Goal: Information Seeking & Learning: Learn about a topic

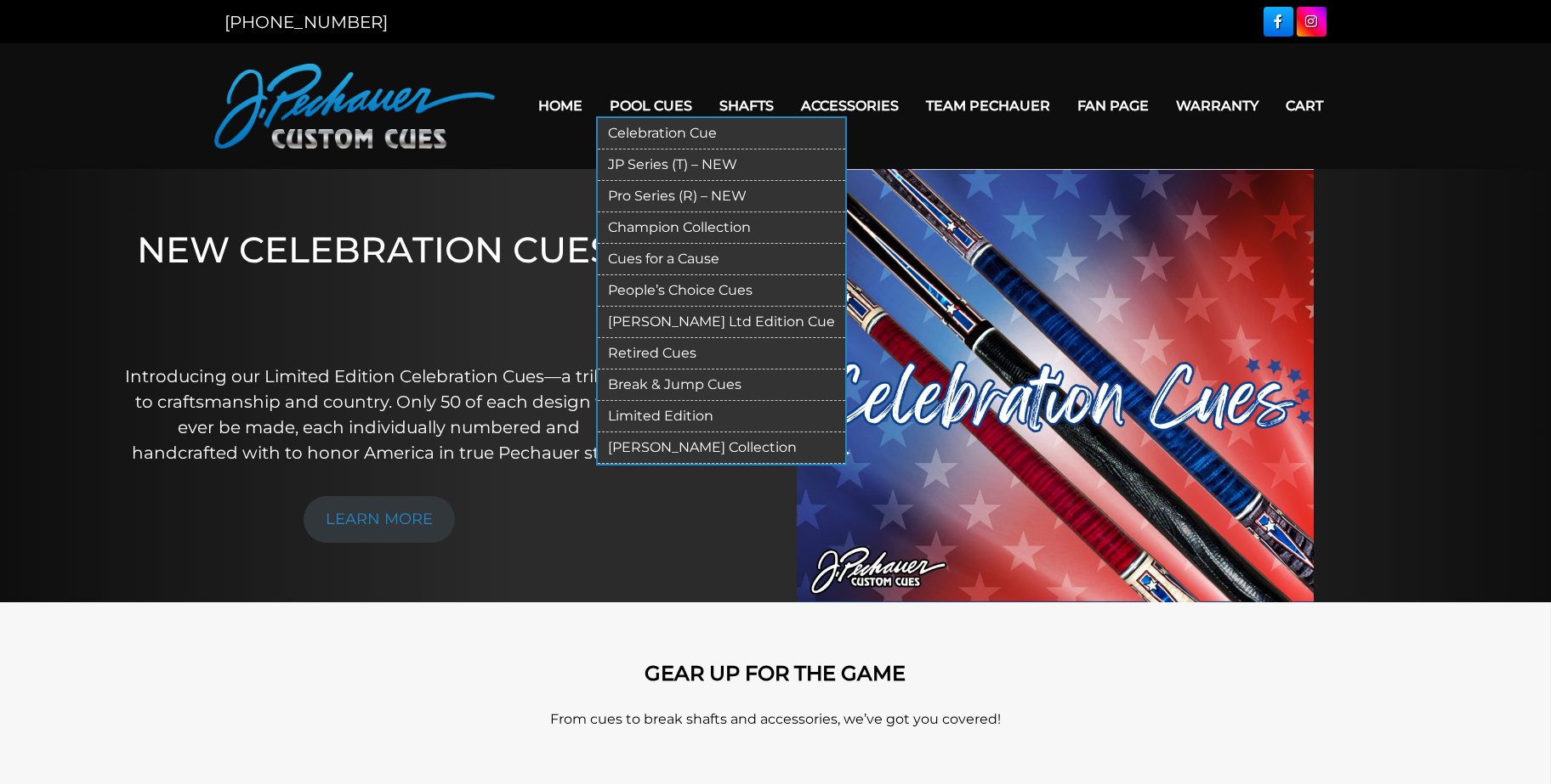
click at [647, 351] on link "Retired Cues" at bounding box center [722, 354] width 247 height 32
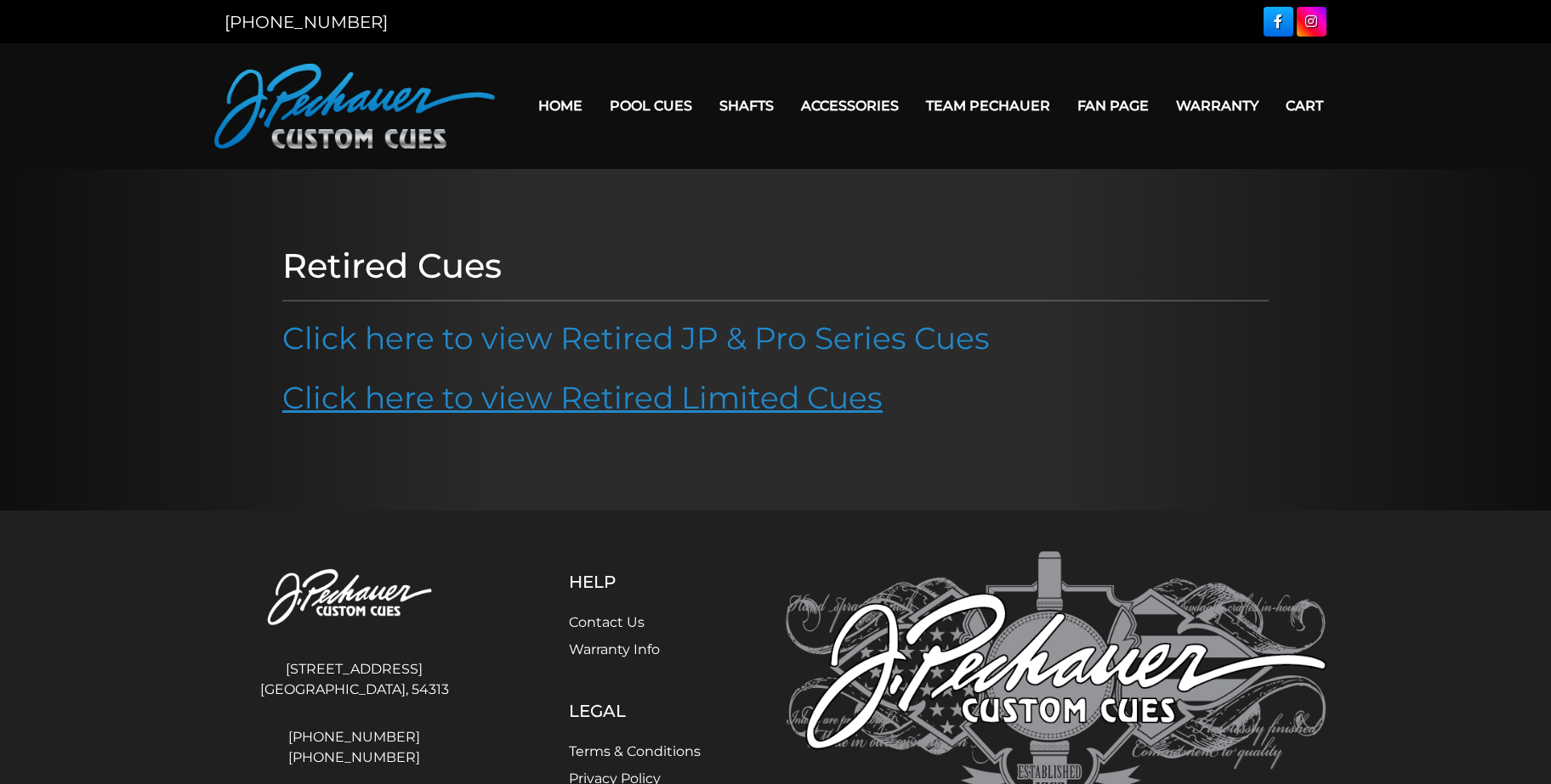
click at [642, 391] on link "Click here to view Retired Limited Cues" at bounding box center [582, 397] width 600 height 37
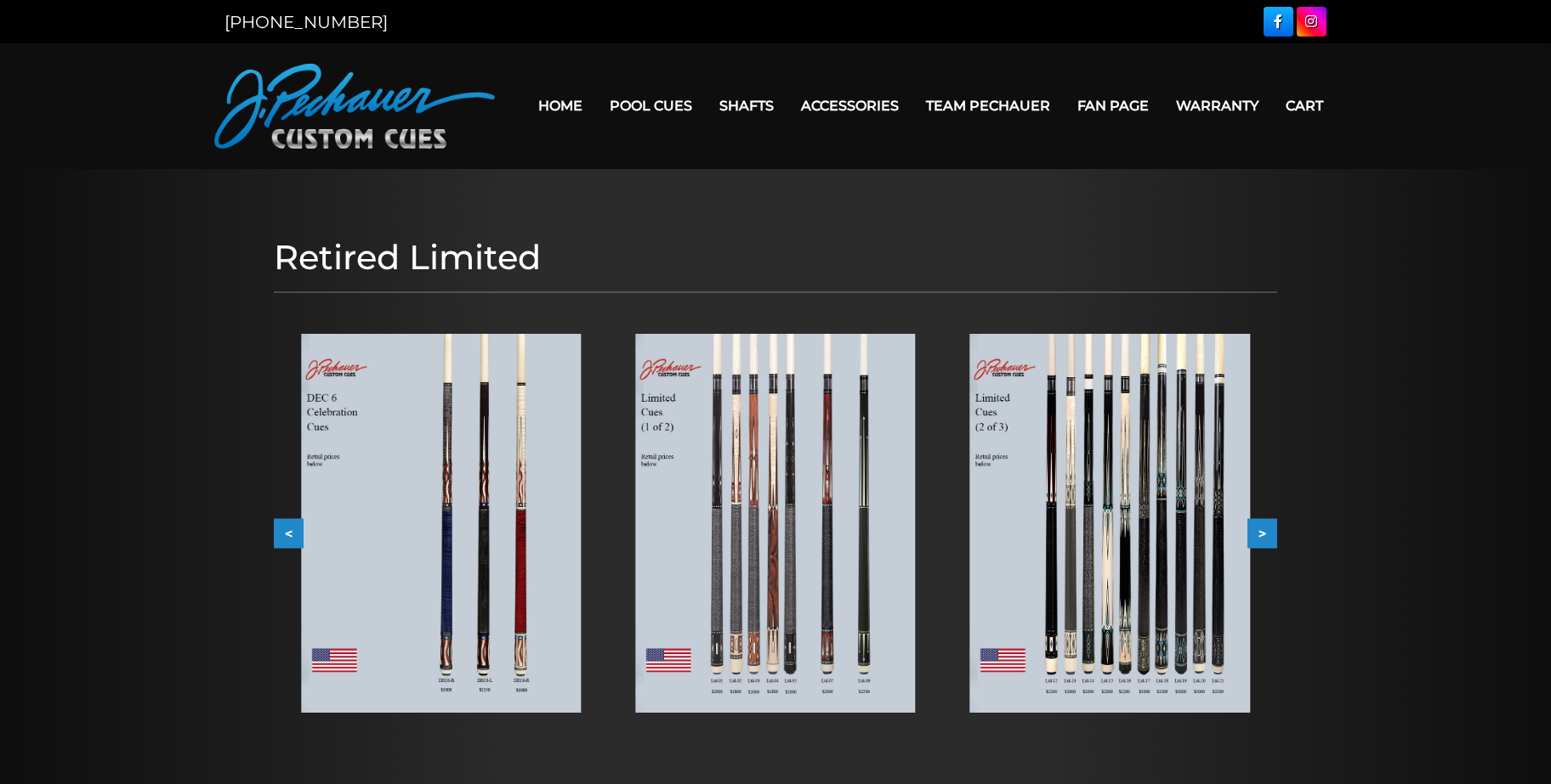
click at [1258, 518] on button ">" at bounding box center [1262, 533] width 30 height 30
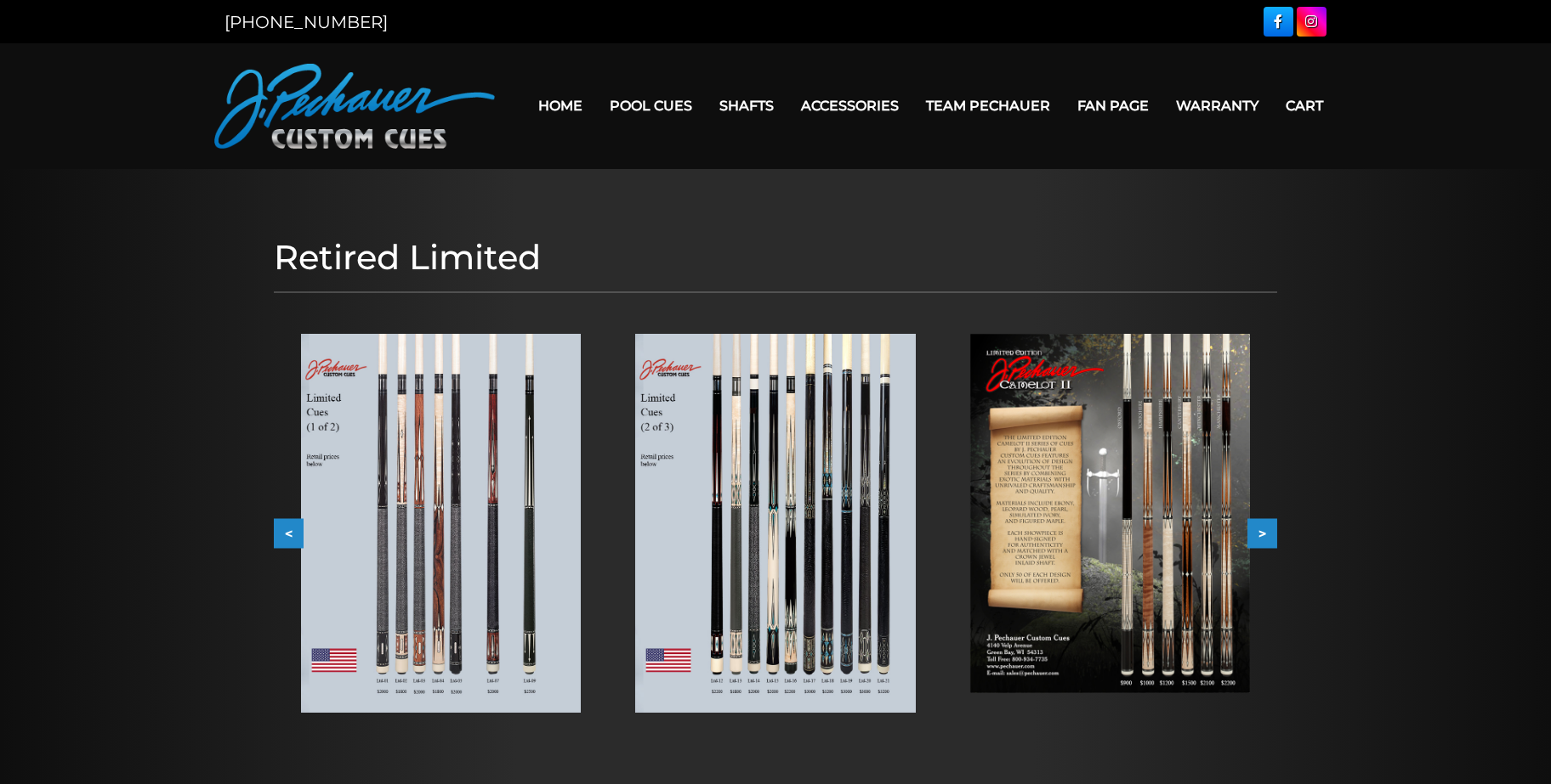
click at [1258, 518] on button ">" at bounding box center [1262, 533] width 30 height 30
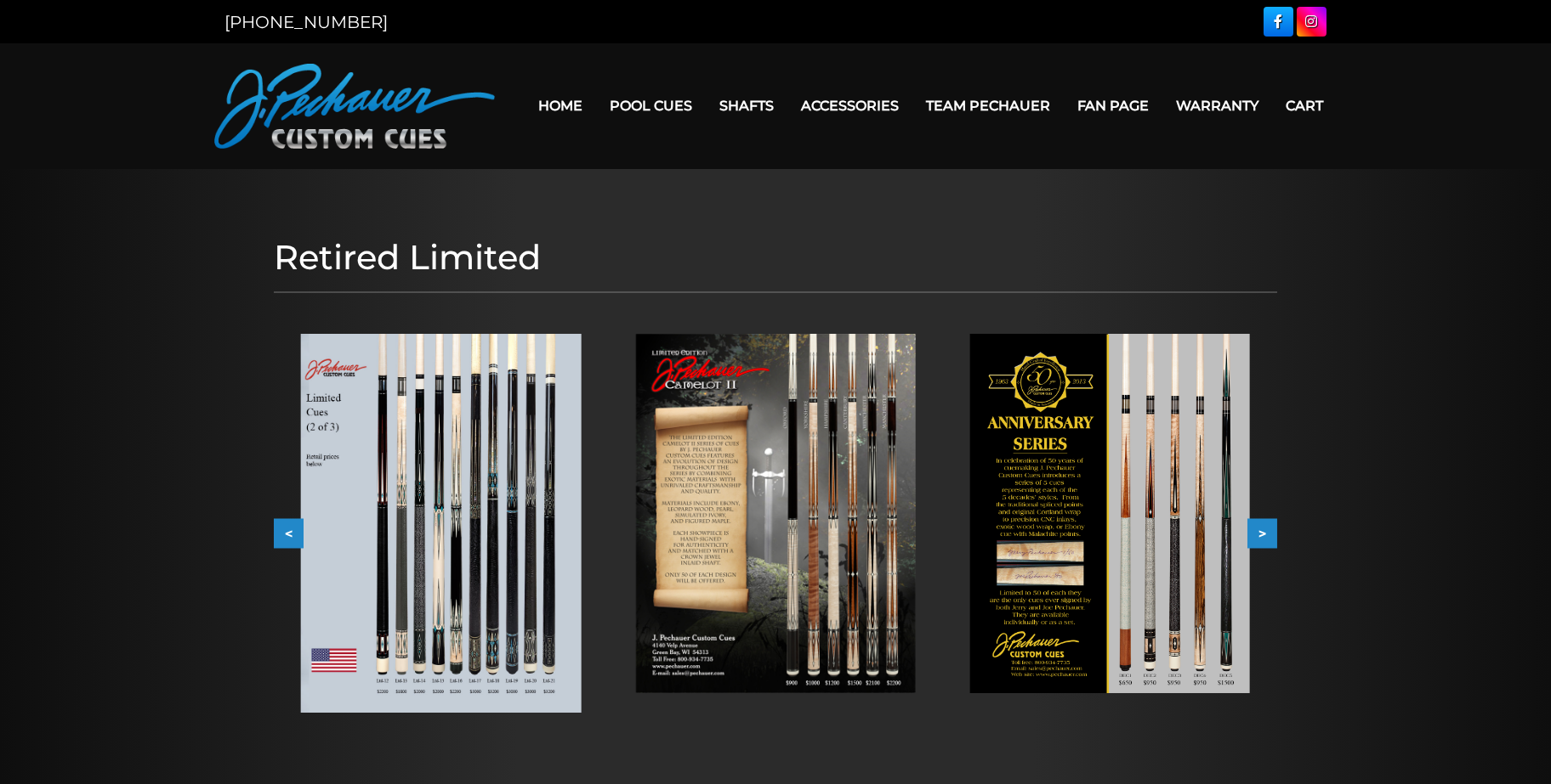
click at [1151, 494] on img at bounding box center [1109, 514] width 280 height 360
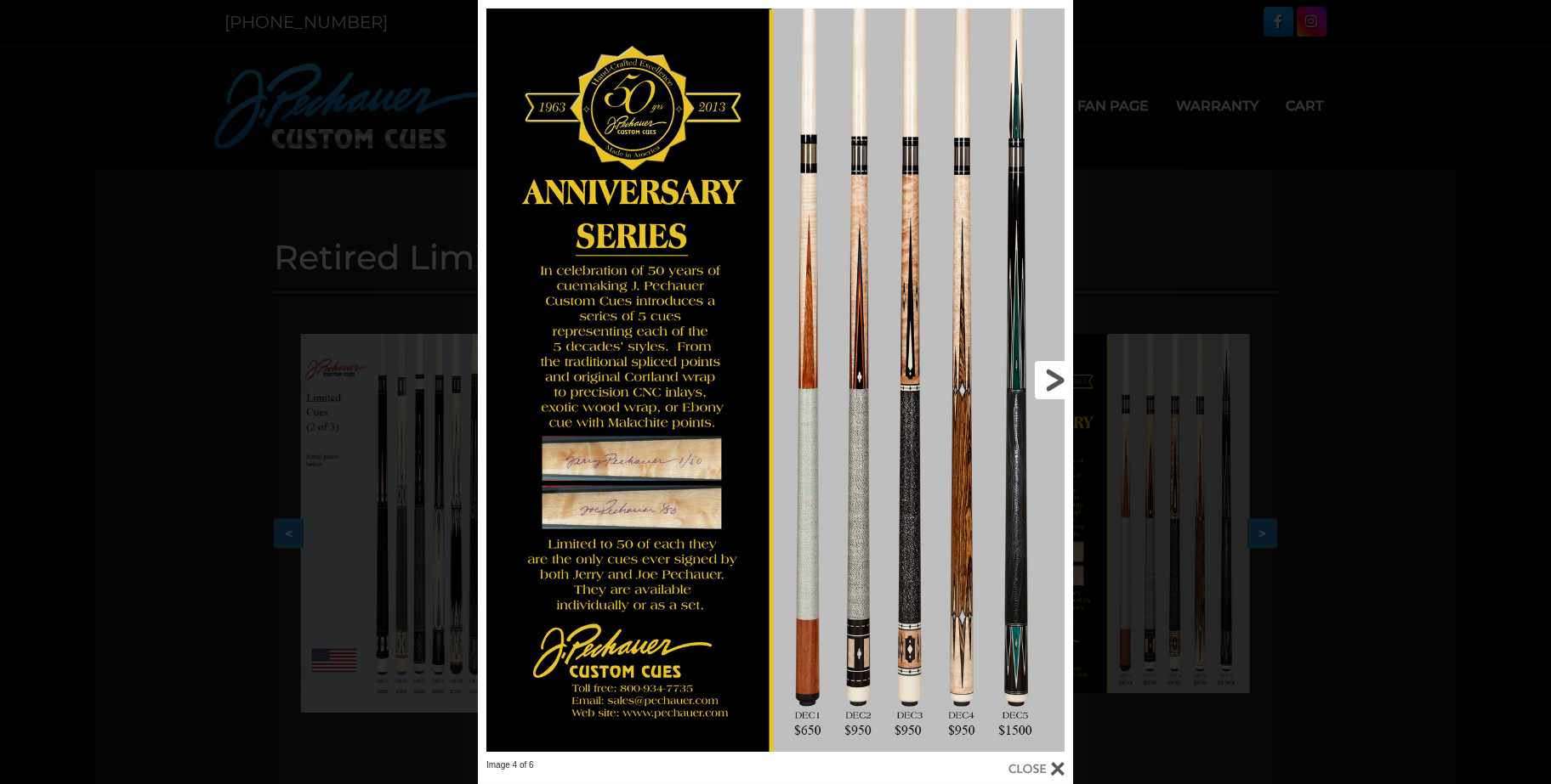
click at [866, 295] on link at bounding box center [938, 380] width 268 height 759
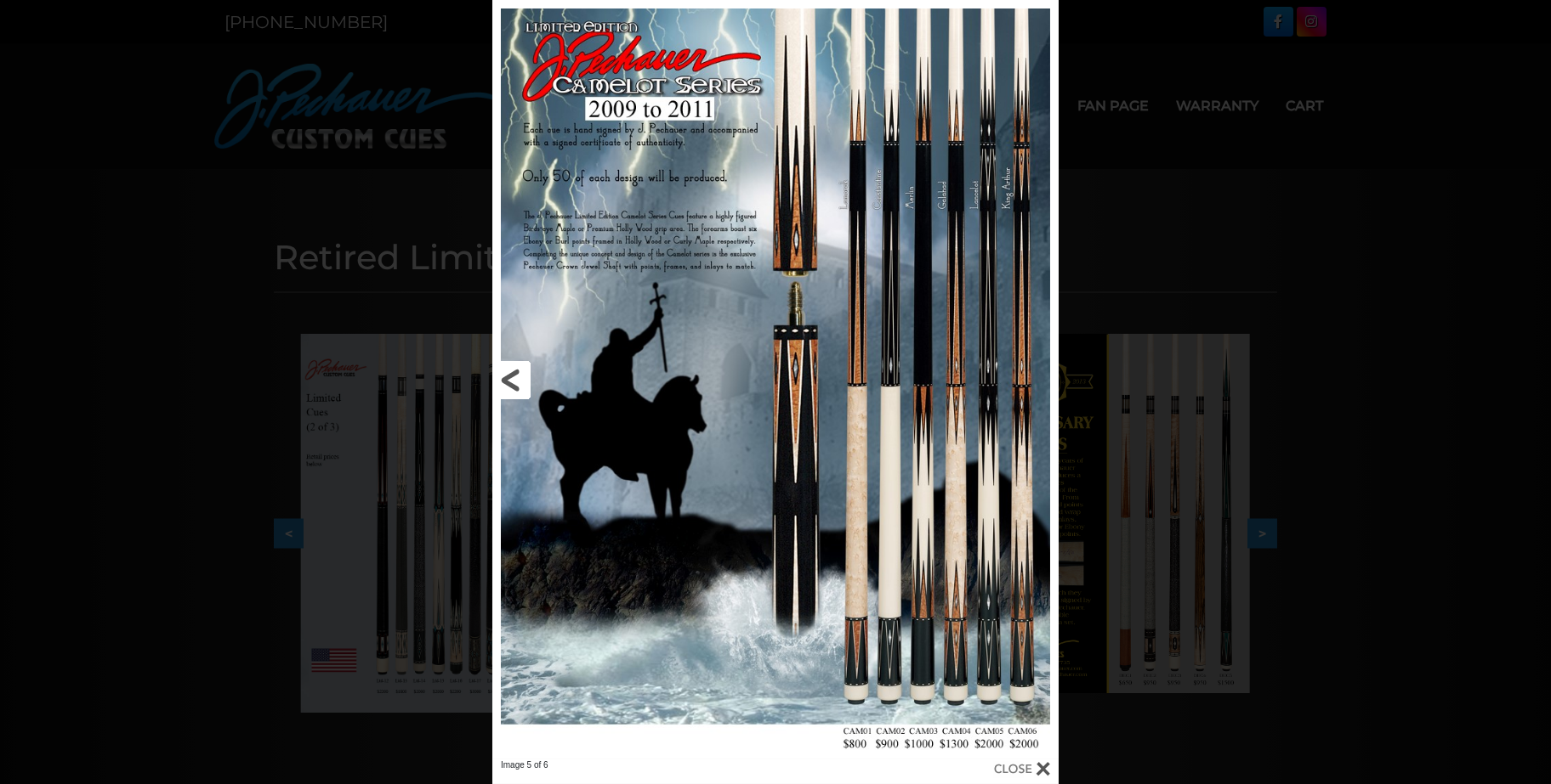
click at [518, 376] on link at bounding box center [619, 380] width 255 height 759
